Goal: Browse casually: Explore the website without a specific task or goal

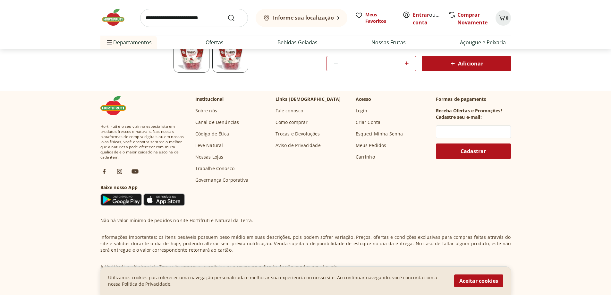
scroll to position [217, 0]
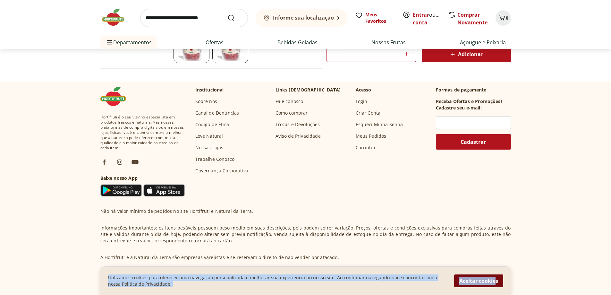
drag, startPoint x: 509, startPoint y: 266, endPoint x: 494, endPoint y: 285, distance: 24.2
click at [494, 285] on div "Informe sua localização Entrar ou Criar conta 0 Informe sua localização Meus Fa…" at bounding box center [305, 202] width 611 height 838
click at [492, 281] on button "Aceitar cookies" at bounding box center [478, 280] width 49 height 13
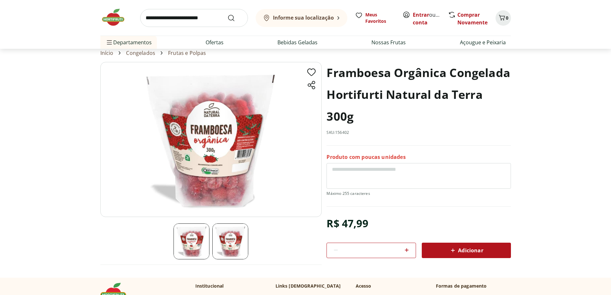
scroll to position [0, 0]
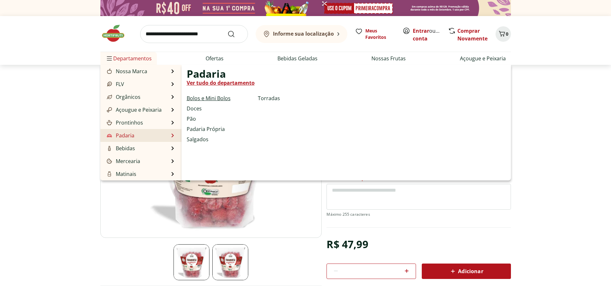
click at [204, 99] on link "Bolos e Mini Bolos" at bounding box center [209, 98] width 44 height 8
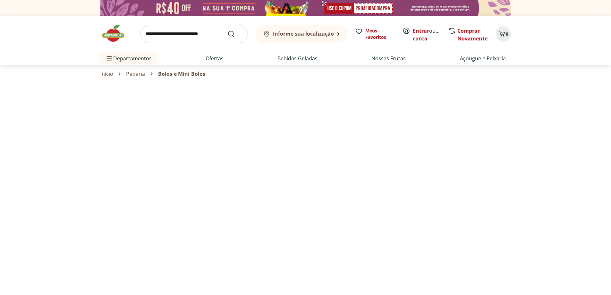
select select "**********"
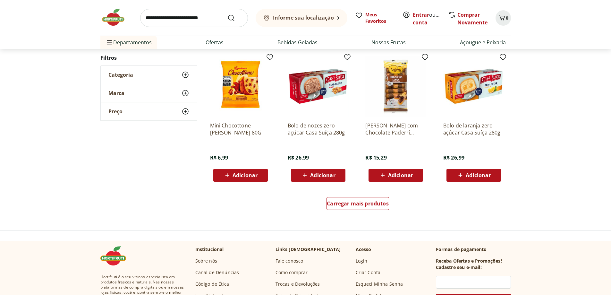
scroll to position [336, 0]
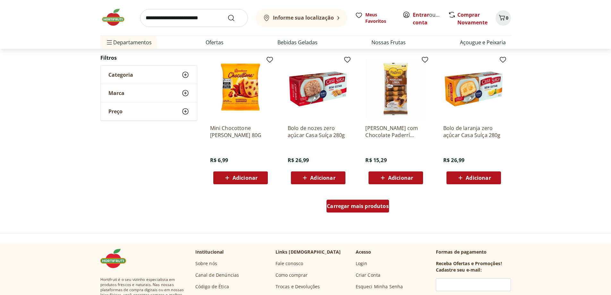
click at [361, 210] on div "Carregar mais produtos" at bounding box center [357, 205] width 63 height 13
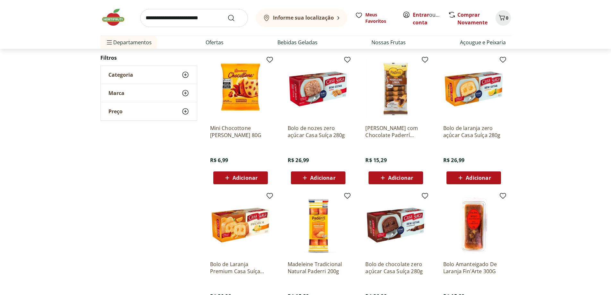
drag, startPoint x: 610, startPoint y: 92, endPoint x: 610, endPoint y: 113, distance: 20.2
click at [610, 113] on div "**********" at bounding box center [305, 199] width 611 height 884
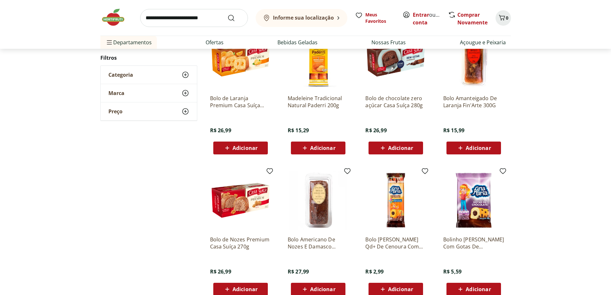
scroll to position [511, 0]
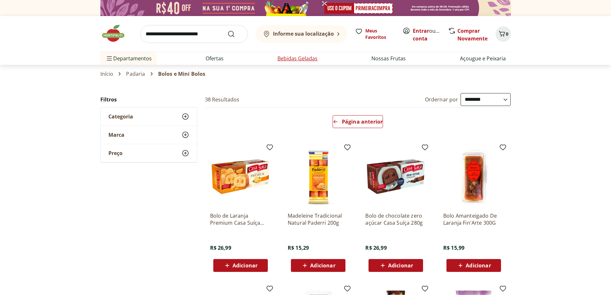
click at [291, 59] on link "Bebidas Geladas" at bounding box center [297, 59] width 40 height 8
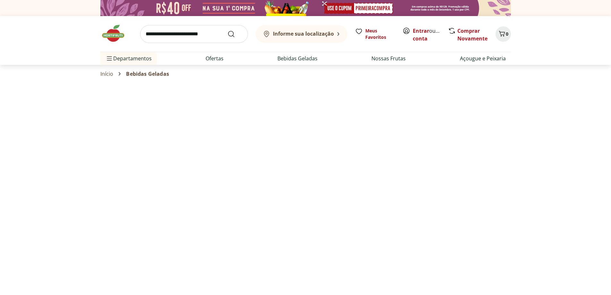
select select "**********"
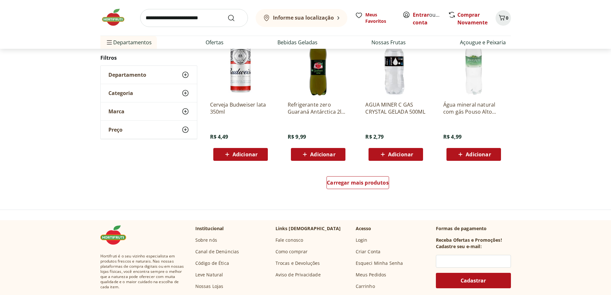
scroll to position [344, 0]
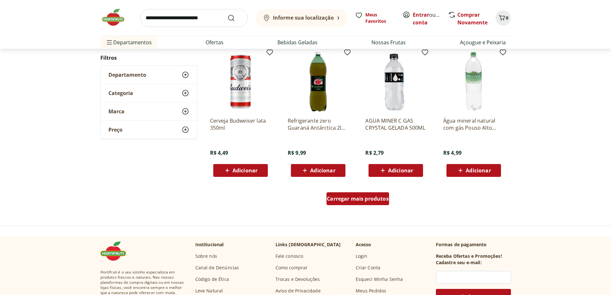
click at [375, 198] on span "Carregar mais produtos" at bounding box center [358, 198] width 62 height 5
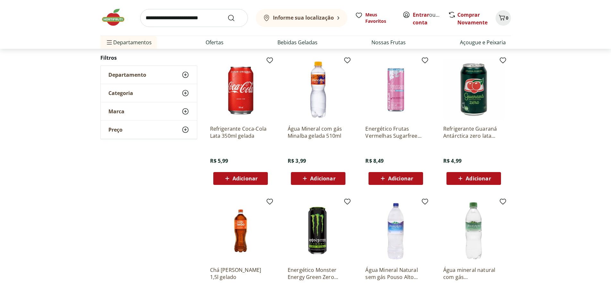
scroll to position [491, 0]
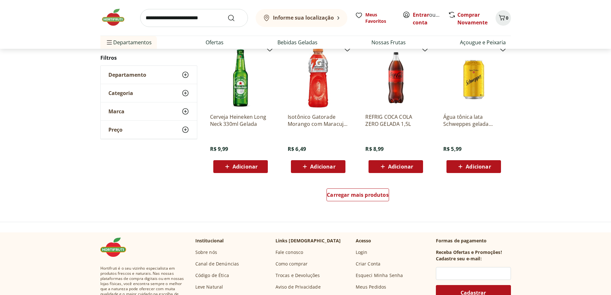
scroll to position [387, 0]
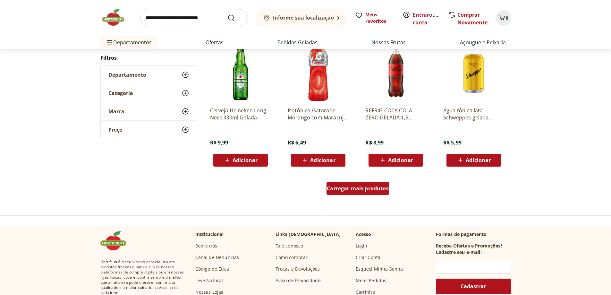
click at [353, 188] on span "Carregar mais produtos" at bounding box center [358, 188] width 62 height 5
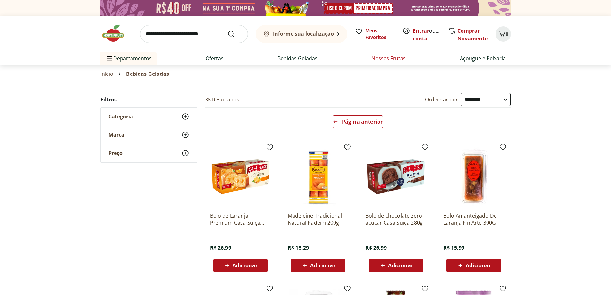
click at [389, 56] on link "Nossas Frutas" at bounding box center [388, 59] width 34 height 8
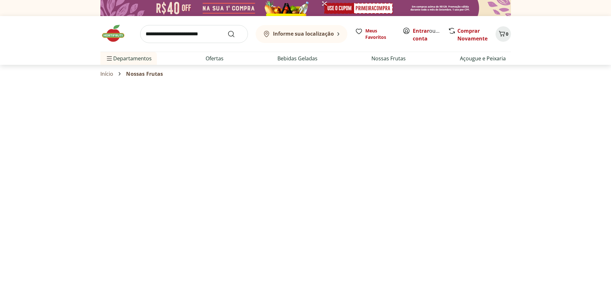
select select "**********"
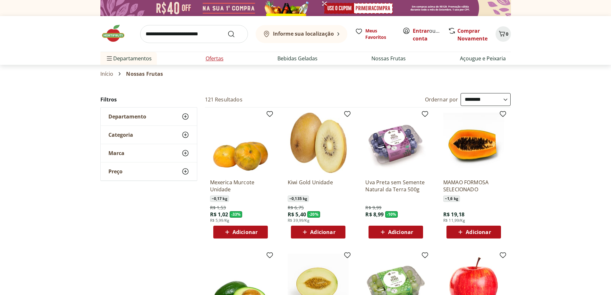
click at [211, 60] on link "Ofertas" at bounding box center [215, 59] width 18 height 8
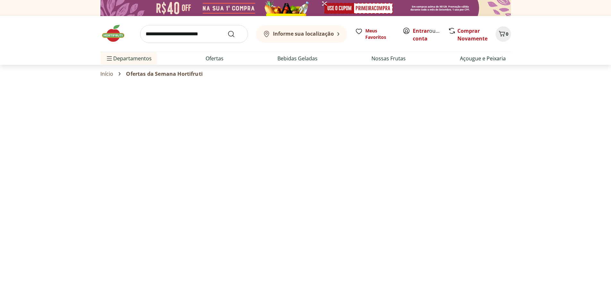
select select "**********"
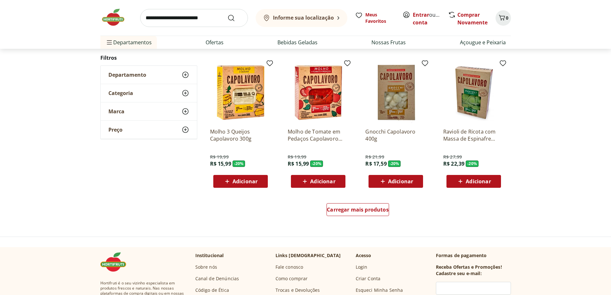
scroll to position [340, 0]
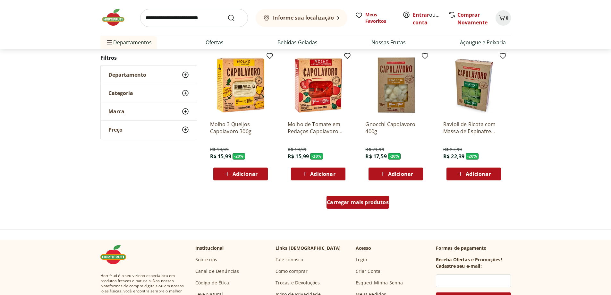
click at [378, 203] on span "Carregar mais produtos" at bounding box center [358, 201] width 62 height 5
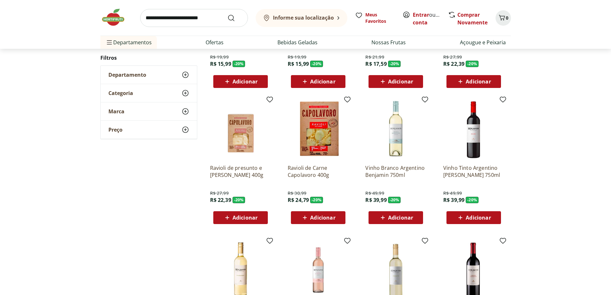
scroll to position [484, 0]
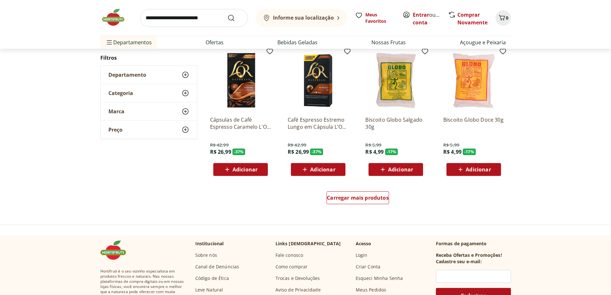
scroll to position [392, 0]
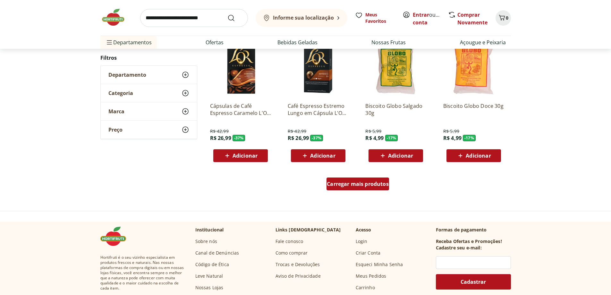
click at [364, 186] on span "Carregar mais produtos" at bounding box center [358, 183] width 62 height 5
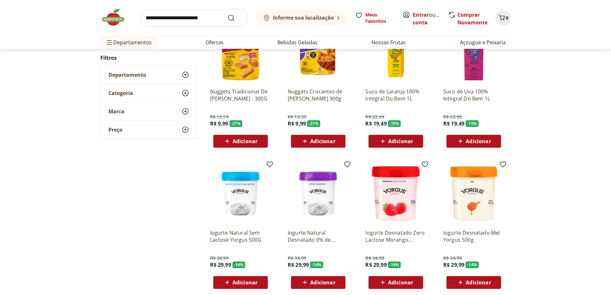
scroll to position [544, 0]
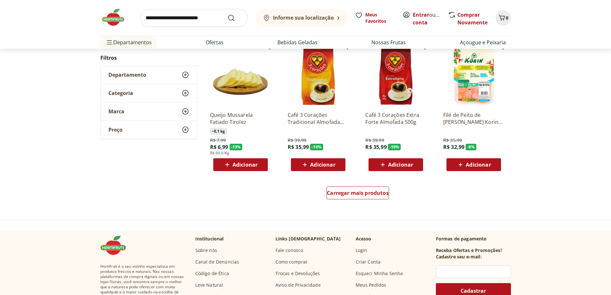
scroll to position [387, 0]
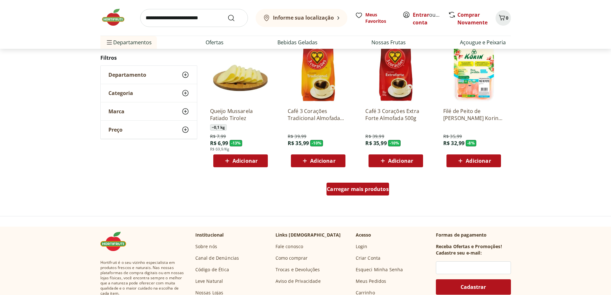
click at [371, 186] on span "Carregar mais produtos" at bounding box center [358, 188] width 62 height 5
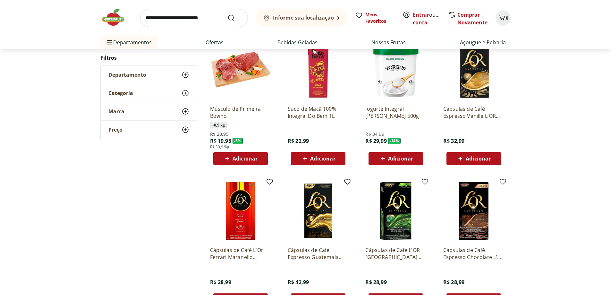
scroll to position [532, 0]
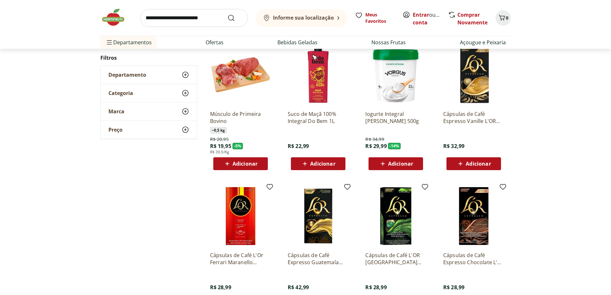
scroll to position [387, 0]
